Goal: Task Accomplishment & Management: Complete application form

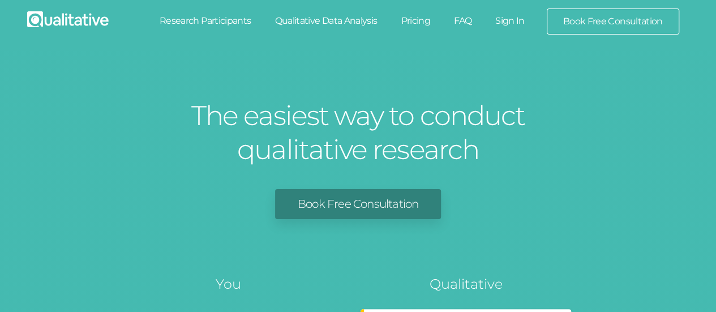
click at [512, 19] on link "Sign In" at bounding box center [510, 20] width 53 height 25
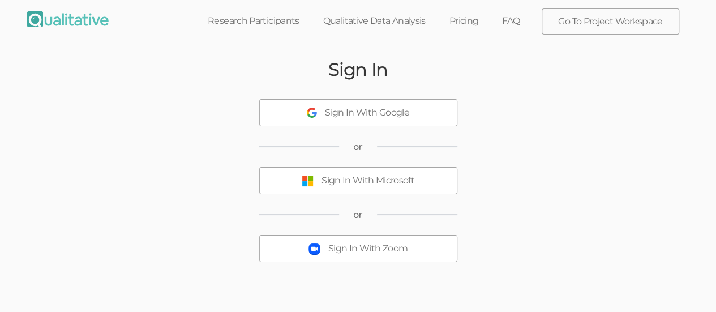
click at [379, 177] on div "Sign In With Microsoft" at bounding box center [368, 180] width 93 height 13
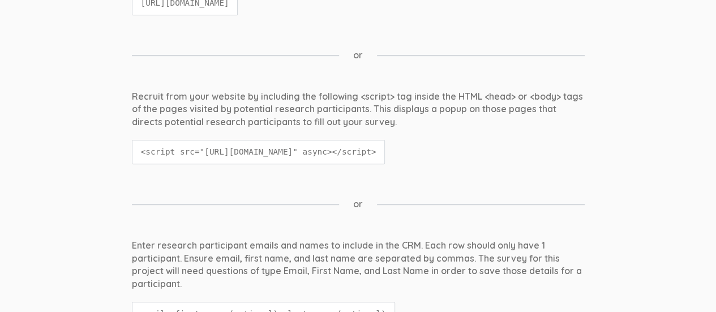
scroll to position [113, 0]
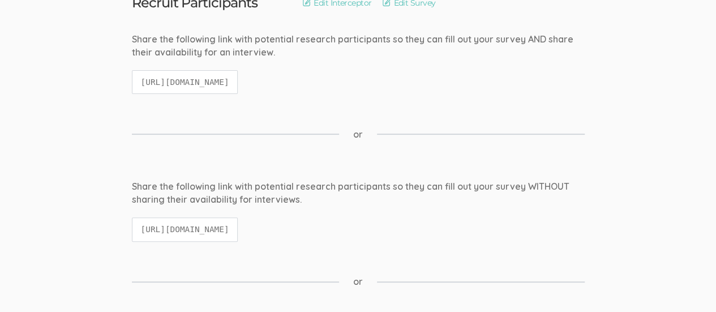
drag, startPoint x: 140, startPoint y: 227, endPoint x: 428, endPoint y: 225, distance: 287.7
click at [238, 225] on code "https://qualitative.io/survey/68a4e80d909bceb77af2c2db/questions" at bounding box center [185, 229] width 106 height 24
copy code "https://qualitative.io/survey/68a4e80d909bceb77af2c2db/questions"
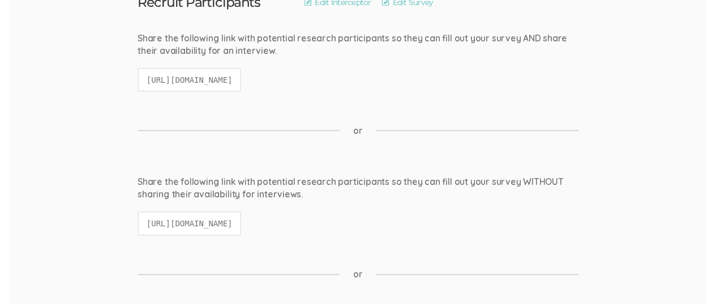
scroll to position [0, 0]
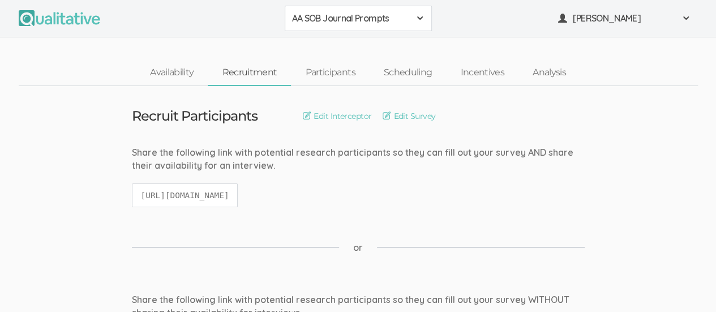
click at [411, 24] on div "AA SOB Journal Prompts" at bounding box center [358, 18] width 133 height 13
click at [394, 41] on span "African American Sense of Belonging" at bounding box center [358, 43] width 133 height 13
click at [338, 76] on link "Participants" at bounding box center [330, 73] width 78 height 24
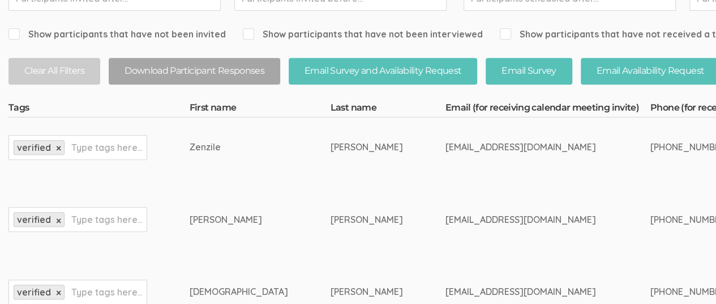
scroll to position [340, 0]
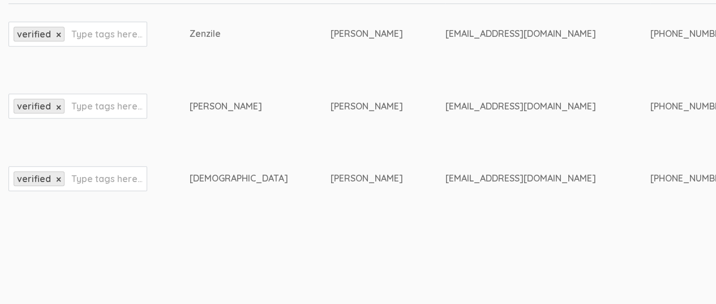
drag, startPoint x: 315, startPoint y: 103, endPoint x: 433, endPoint y: 106, distance: 117.8
click at [446, 106] on div "meganwoods.e@gmail.com" at bounding box center [527, 106] width 163 height 13
copy div "meganwoods.e@gmail.com"
drag, startPoint x: 518, startPoint y: 106, endPoint x: 574, endPoint y: 108, distance: 56.7
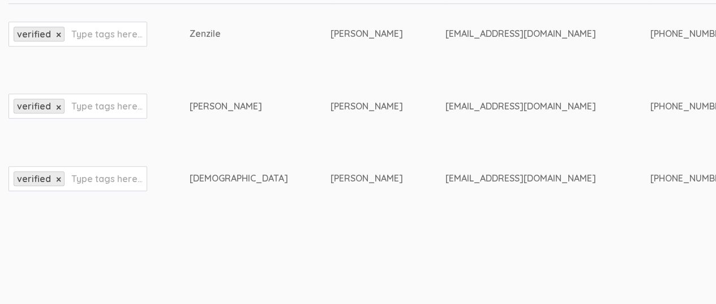
copy div "269-363-8558"
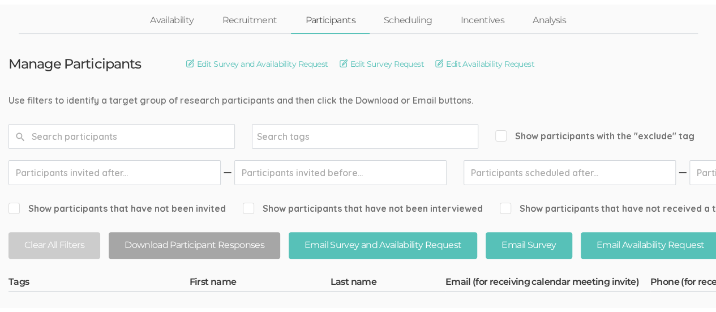
scroll to position [0, 0]
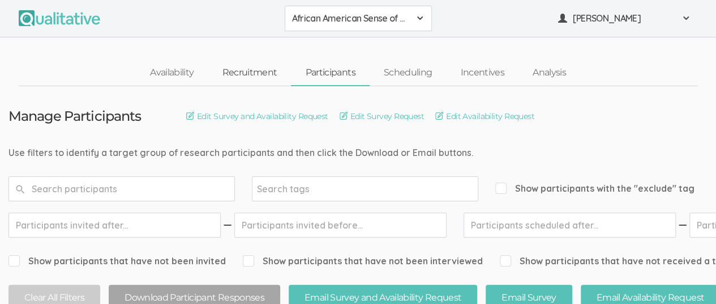
click at [234, 71] on link "Recruitment" at bounding box center [249, 73] width 83 height 24
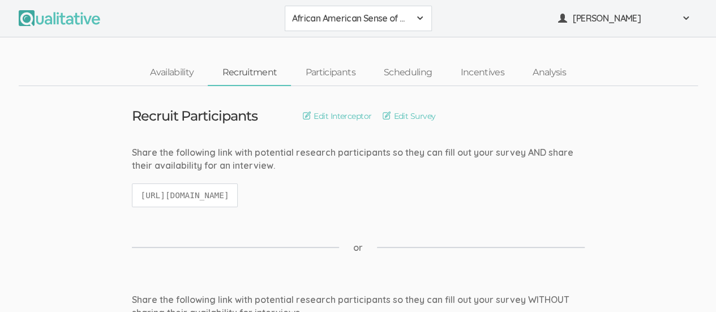
drag, startPoint x: 142, startPoint y: 191, endPoint x: 384, endPoint y: 192, distance: 242.4
click at [238, 194] on code "https://qualitative.io/screener/68a205b49f335cd3cccab60a" at bounding box center [185, 195] width 106 height 24
copy code "https://qualitative.io/screener/68a205b49f335cd3cccab60a"
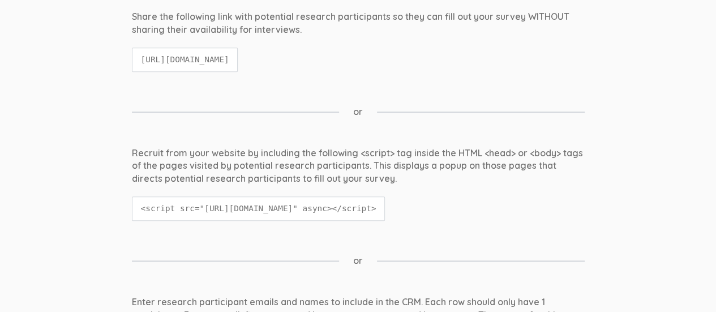
scroll to position [113, 0]
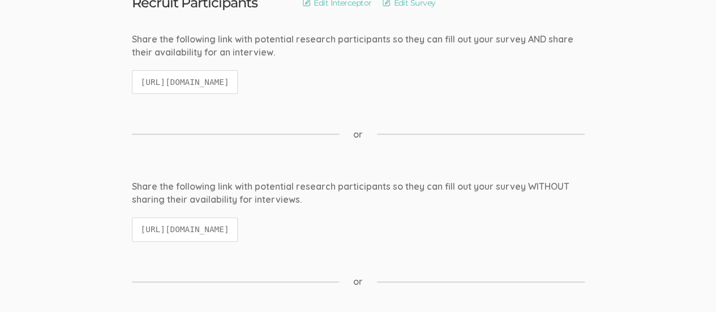
copy code "https://qualitative.io/screener/68a205b49f335cd3cccab60a"
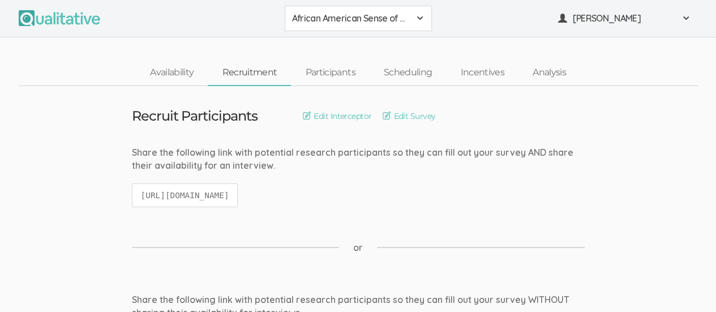
click at [420, 18] on span at bounding box center [420, 18] width 9 height 9
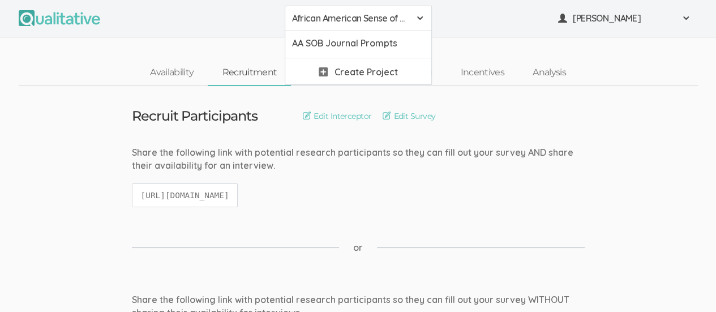
copy code "https://qualitative.io/screener/68a205b49f335cd3cccab60a"
click at [355, 45] on span "AA SOB Journal Prompts" at bounding box center [358, 43] width 133 height 13
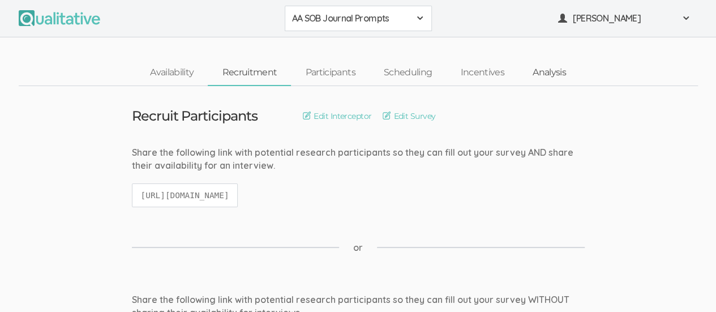
click at [548, 76] on link "Analysis" at bounding box center [550, 73] width 62 height 24
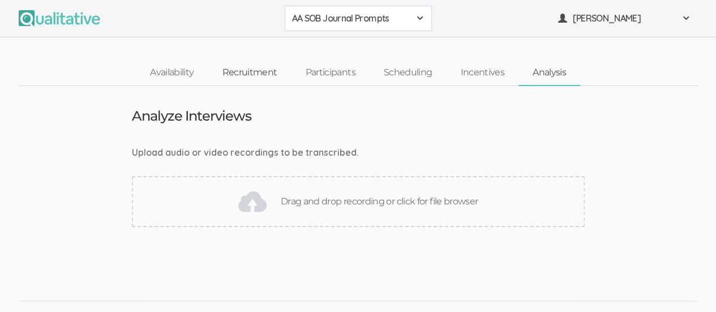
click at [242, 72] on link "Recruitment" at bounding box center [249, 73] width 83 height 24
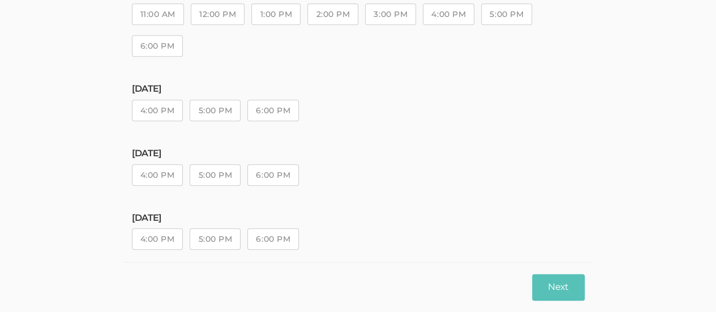
scroll to position [408, 0]
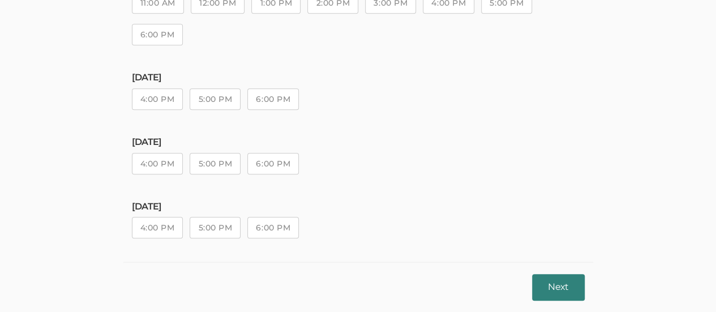
click at [551, 284] on button "Next" at bounding box center [558, 287] width 52 height 27
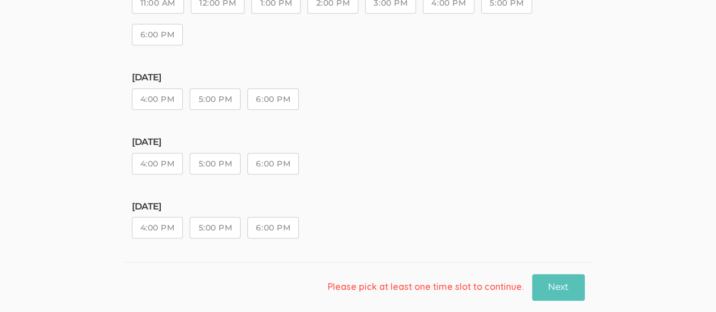
click at [274, 225] on button "6:00 PM" at bounding box center [273, 228] width 52 height 22
click at [550, 288] on button "Next" at bounding box center [558, 287] width 52 height 27
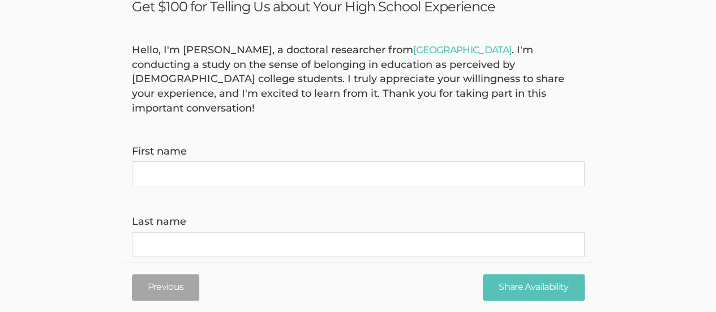
scroll to position [0, 0]
